Goal: Use online tool/utility: Utilize a website feature to perform a specific function

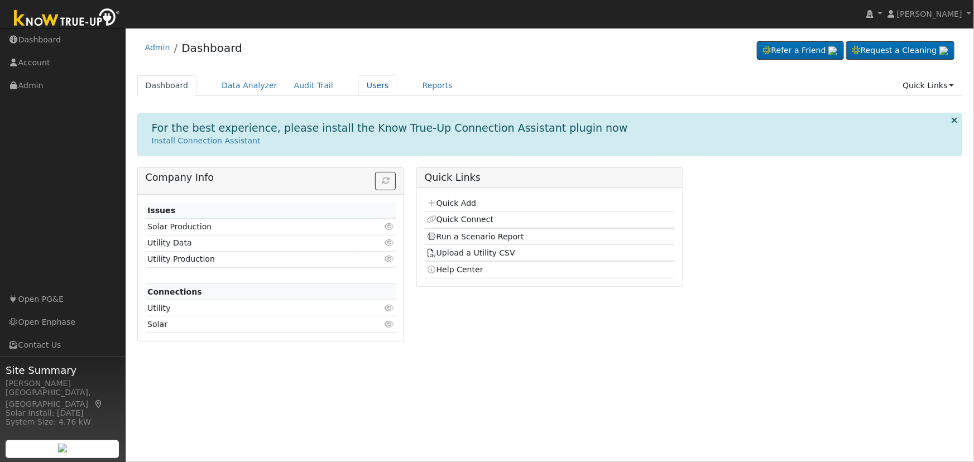
click at [363, 80] on link "Users" at bounding box center [377, 85] width 39 height 21
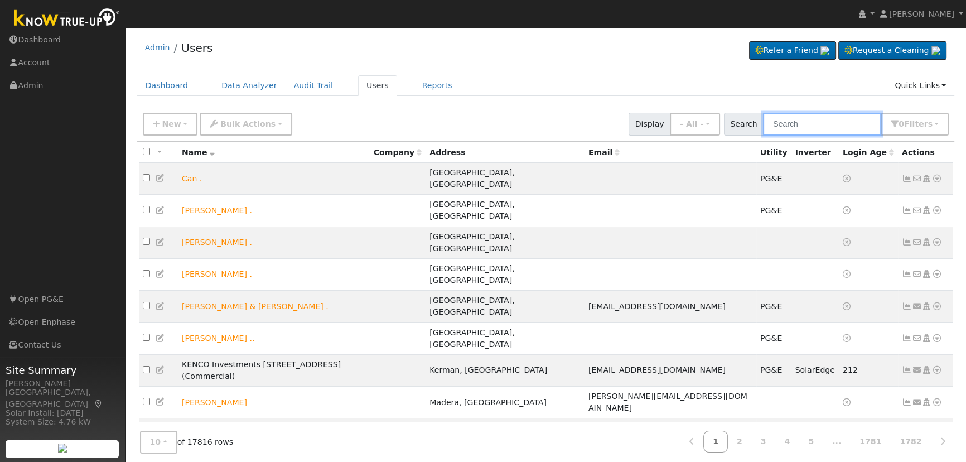
click at [803, 127] on input "text" at bounding box center [822, 124] width 118 height 23
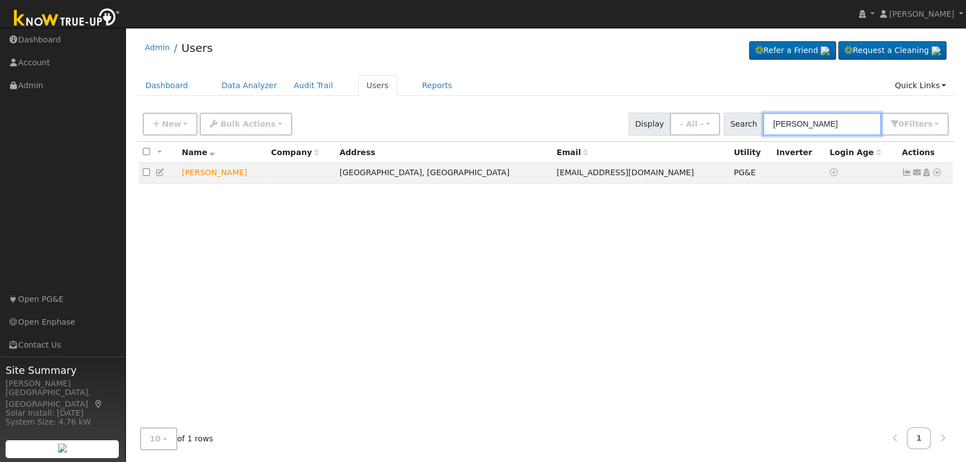
type input "[PERSON_NAME]"
click at [938, 172] on icon at bounding box center [937, 173] width 10 height 8
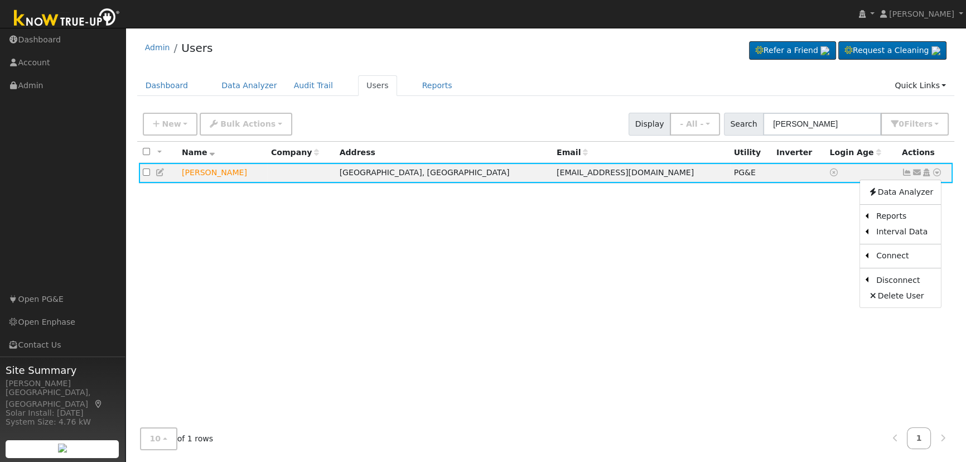
click at [0, 0] on link "Scenario" at bounding box center [0, 0] width 0 height 0
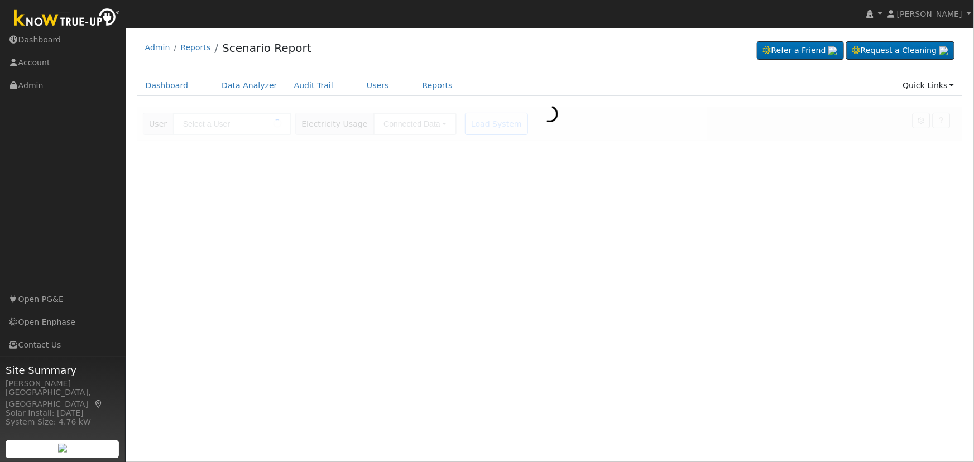
type input "Tony Pombo"
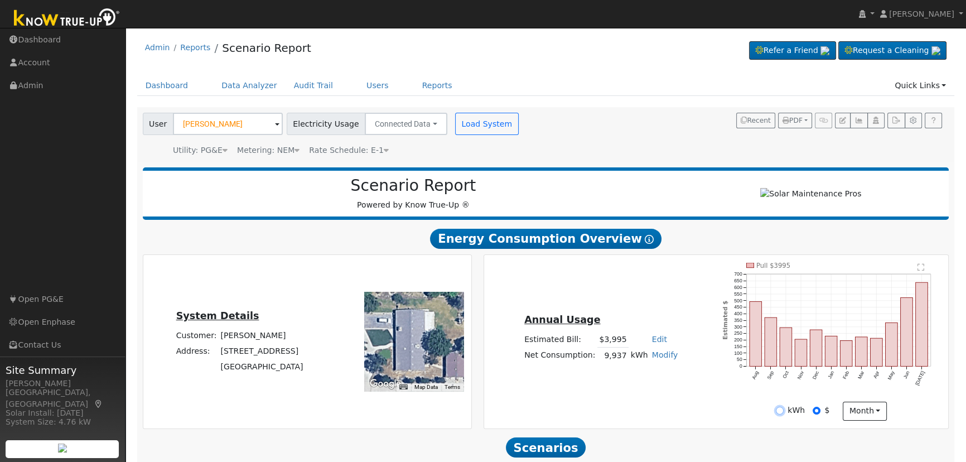
click at [781, 413] on input "kWh" at bounding box center [780, 411] width 8 height 8
radio input "true"
radio input "false"
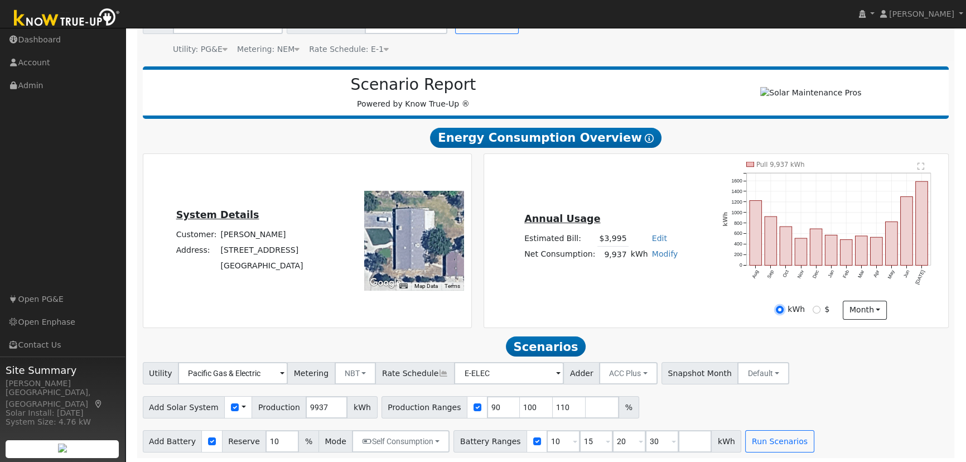
scroll to position [107, 0]
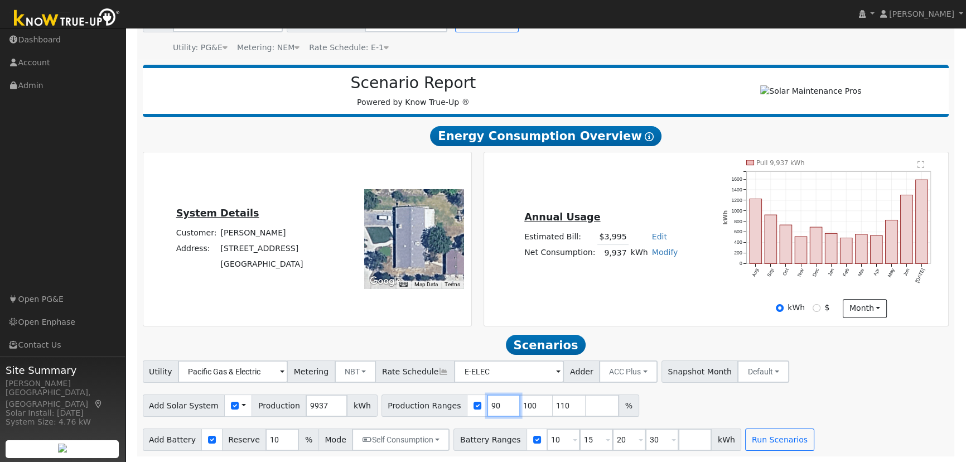
click at [487, 404] on input "90" at bounding box center [503, 405] width 33 height 22
type input "100"
type input "110"
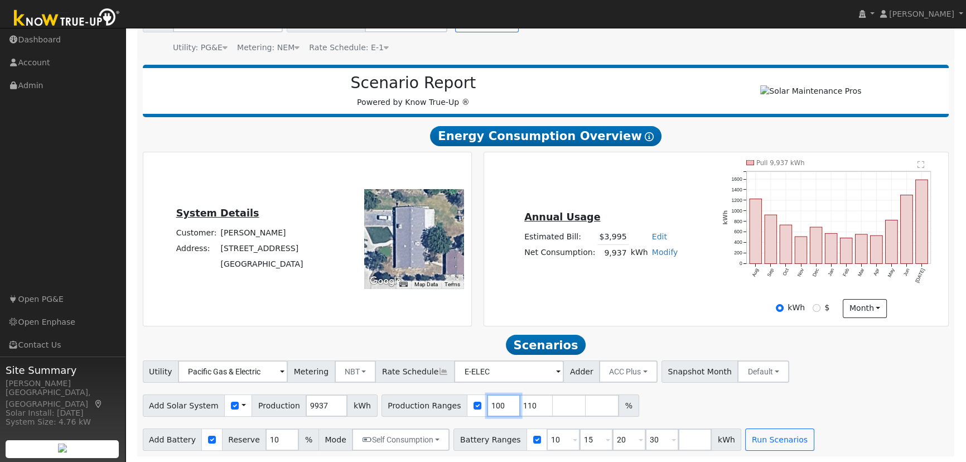
click at [487, 404] on input "100" at bounding box center [503, 405] width 33 height 22
type input "110"
click at [487, 404] on input "110" at bounding box center [503, 405] width 33 height 22
click at [487, 404] on input "number" at bounding box center [503, 405] width 33 height 22
type input "139"
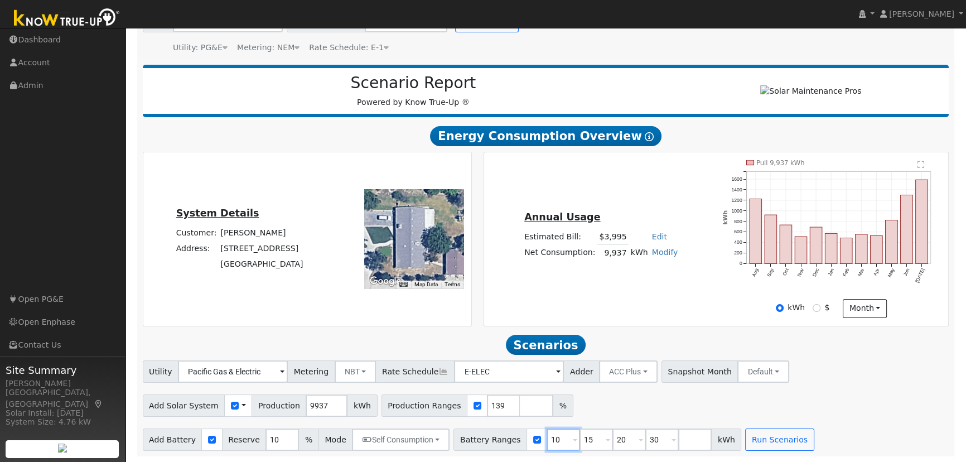
click at [547, 440] on input "10" at bounding box center [563, 440] width 33 height 22
type input "15"
type input "20"
type input "30"
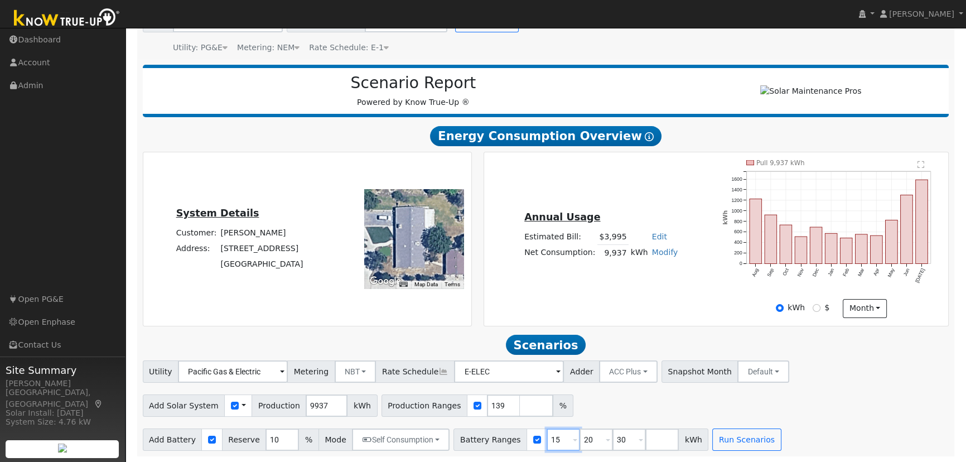
click at [547, 440] on input "15" at bounding box center [563, 440] width 33 height 22
type input "20"
type input "30"
click at [547, 440] on input "20" at bounding box center [563, 440] width 33 height 22
type input "30"
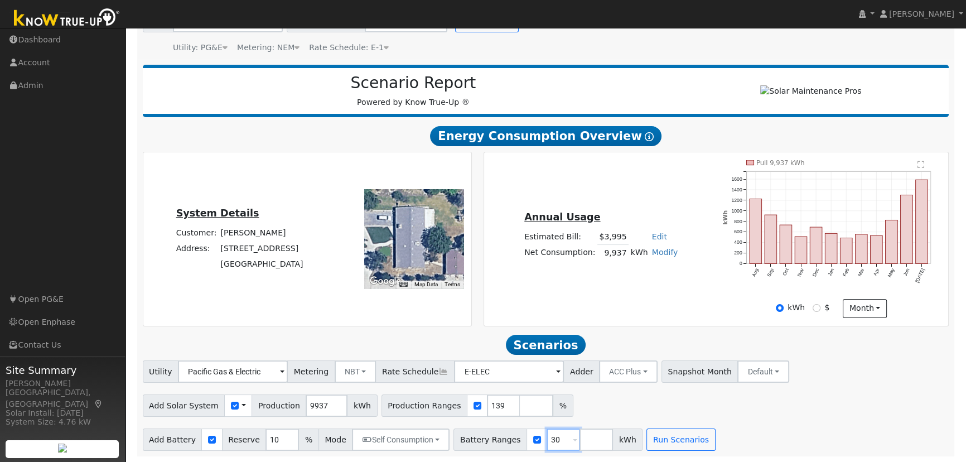
type input "3"
click at [547, 440] on input "3" at bounding box center [563, 440] width 33 height 22
type input "27"
click at [266, 442] on input "10" at bounding box center [282, 440] width 33 height 22
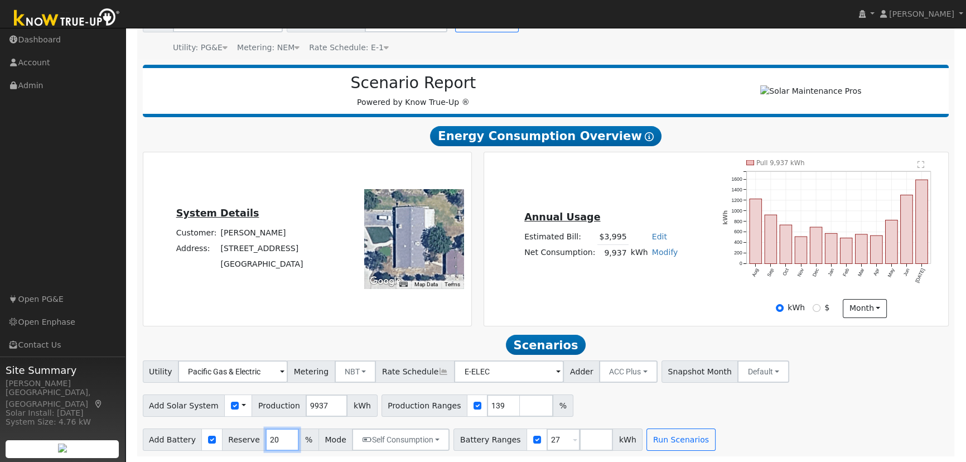
click at [266, 442] on input "20" at bounding box center [282, 440] width 33 height 22
type input "20"
click at [647, 432] on button "Run Scenarios" at bounding box center [681, 440] width 69 height 22
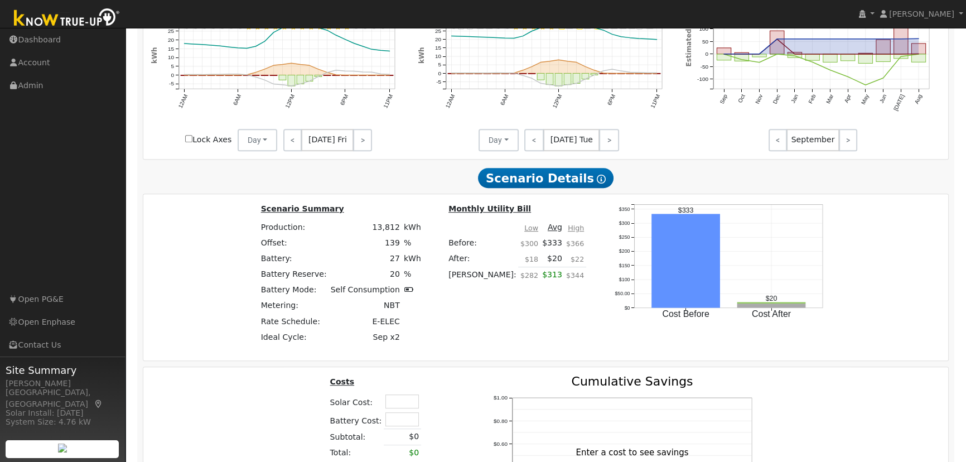
scroll to position [711, 0]
